Goal: Transaction & Acquisition: Purchase product/service

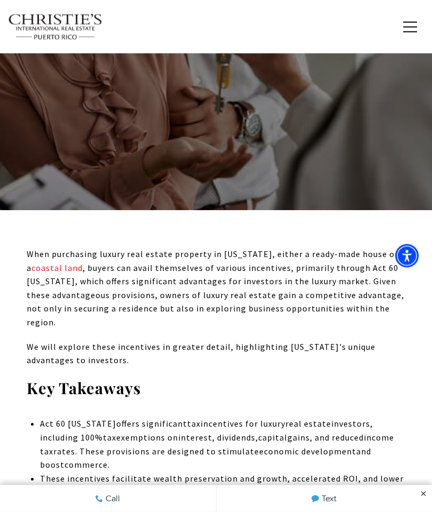
scroll to position [106, 0]
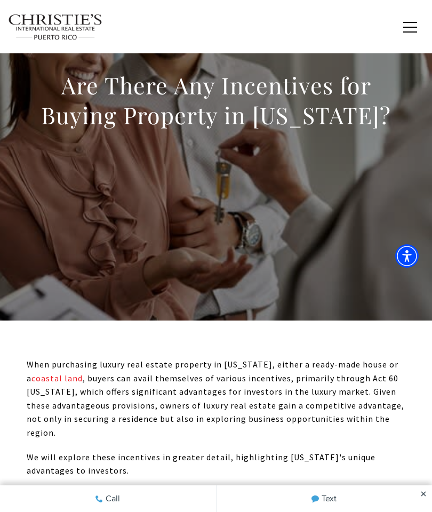
click at [416, 27] on span "button" at bounding box center [410, 27] width 14 height 1
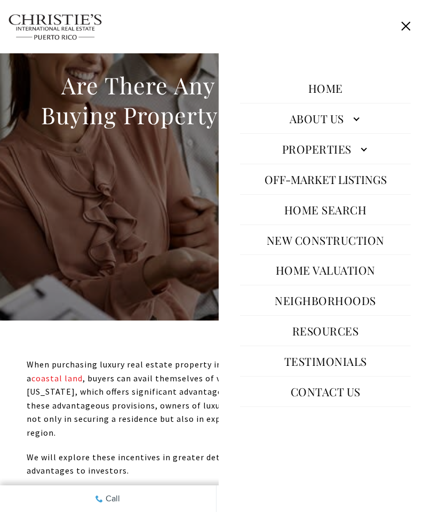
click at [354, 222] on link "Home Search" at bounding box center [325, 210] width 93 height 26
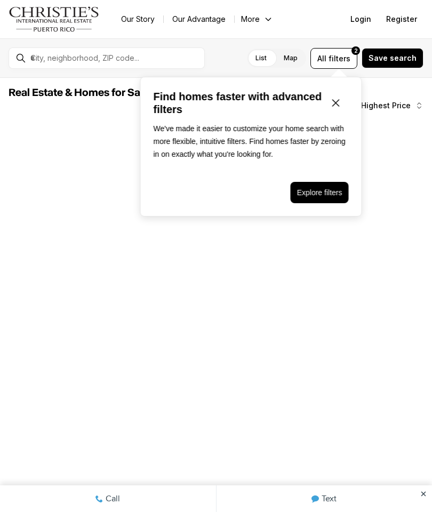
click at [337, 100] on icon "Close popover" at bounding box center [336, 103] width 13 height 13
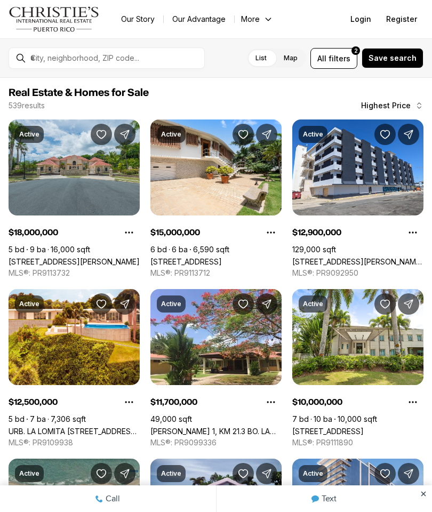
click at [350, 58] on span "filters" at bounding box center [340, 58] width 22 height 11
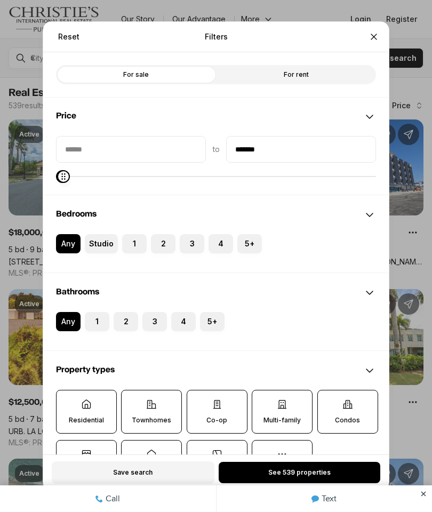
type input "********"
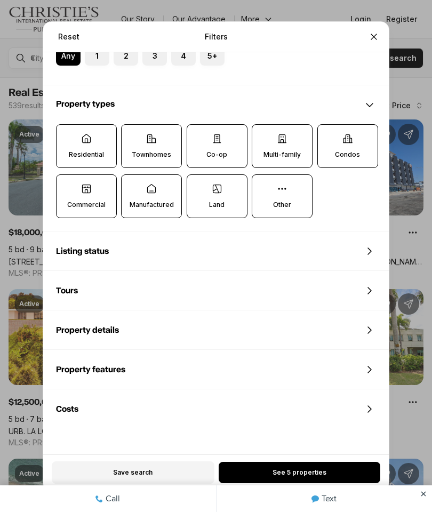
scroll to position [265, 0]
click at [429, 490] on div "Reset Filters Refine your search with more filters For sale For rent Price to *…" at bounding box center [216, 256] width 432 height 512
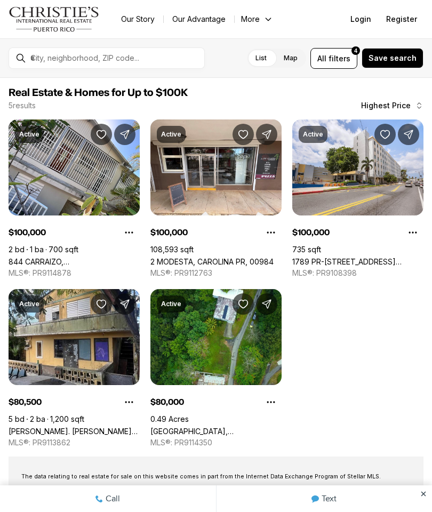
click at [432, 494] on div at bounding box center [423, 498] width 17 height 27
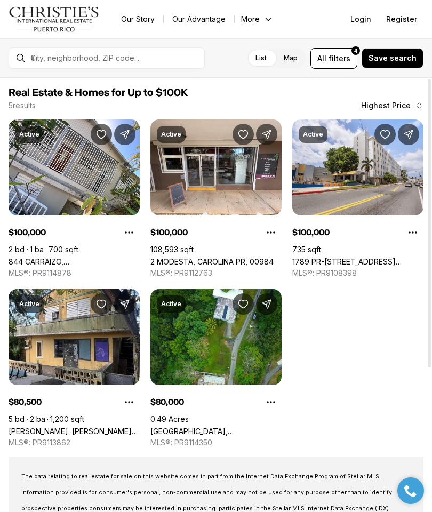
scroll to position [0, 0]
